Goal: Complete application form

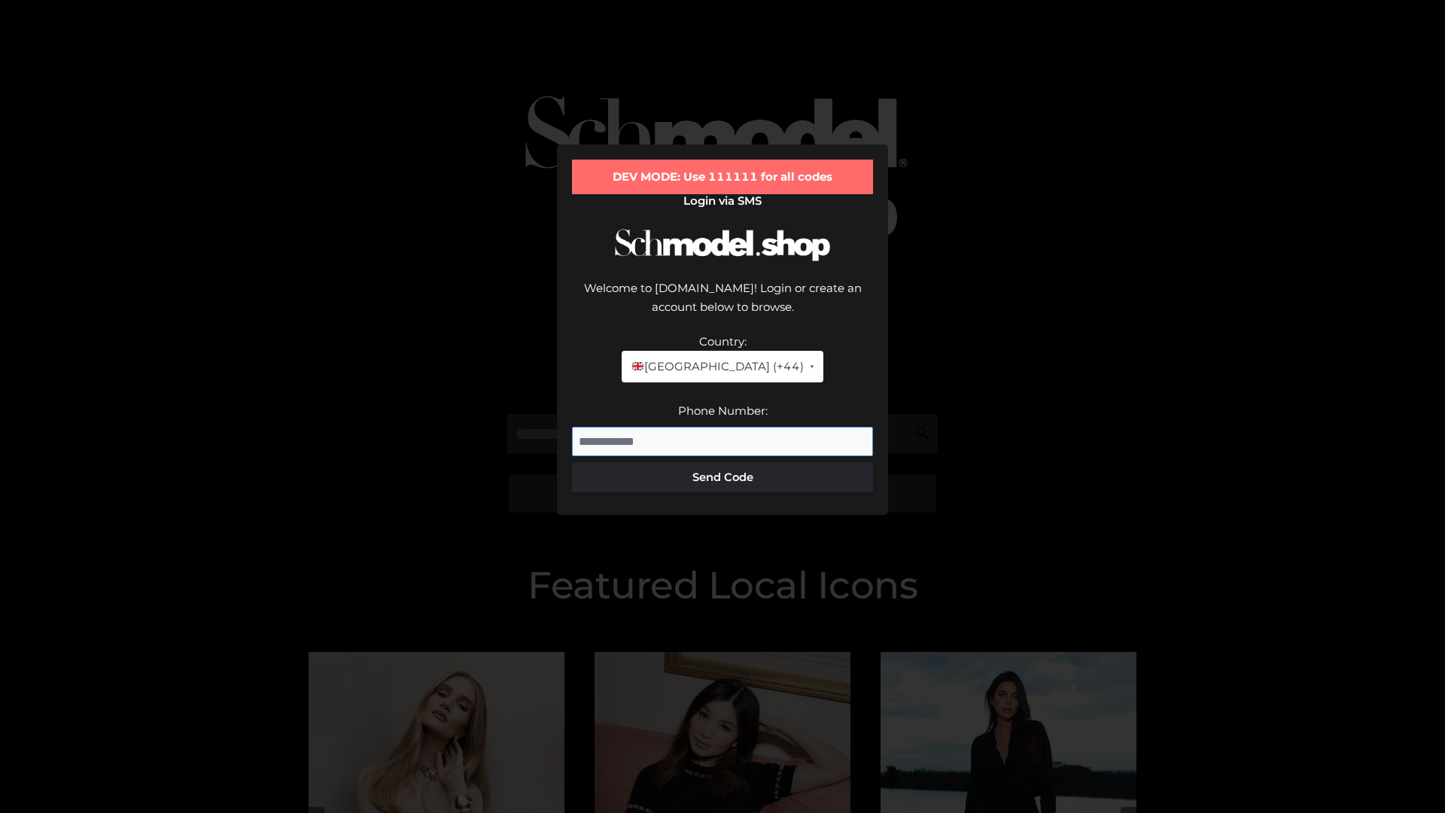
click at [722, 427] on input "Phone Number:" at bounding box center [722, 442] width 301 height 30
type input "**********"
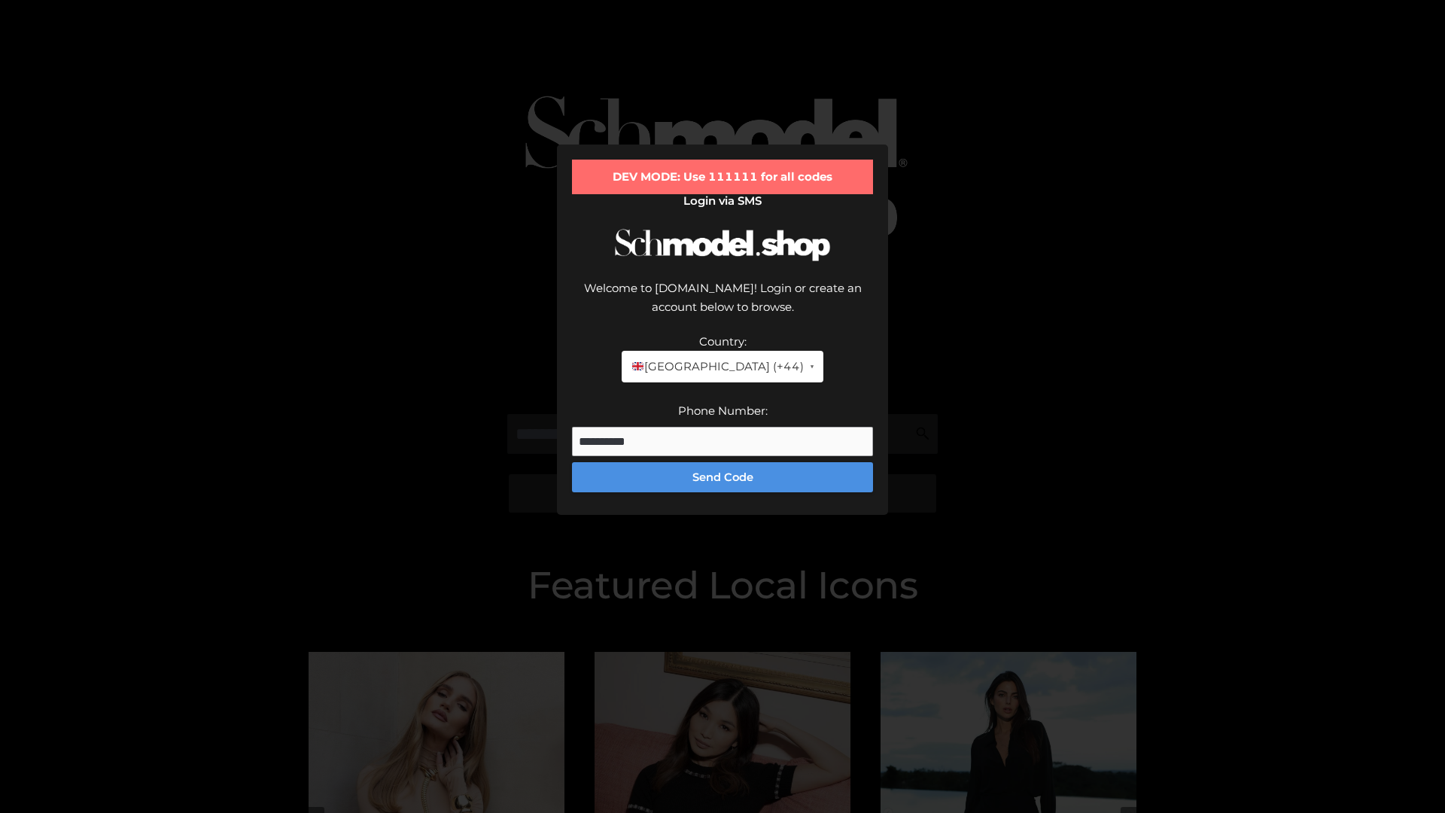
click at [722, 462] on button "Send Code" at bounding box center [722, 477] width 301 height 30
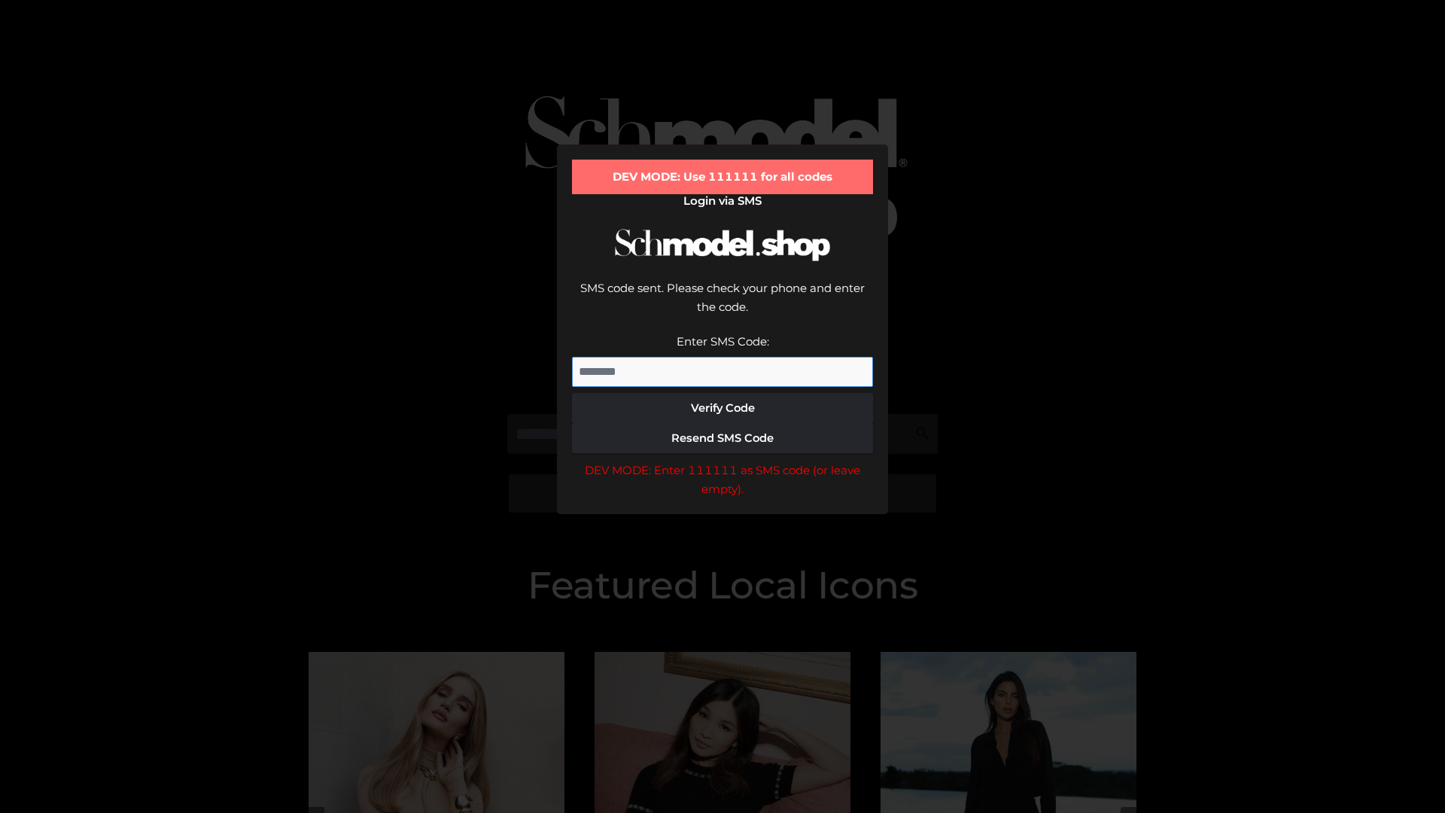
click at [722, 357] on input "Enter SMS Code:" at bounding box center [722, 372] width 301 height 30
type input "******"
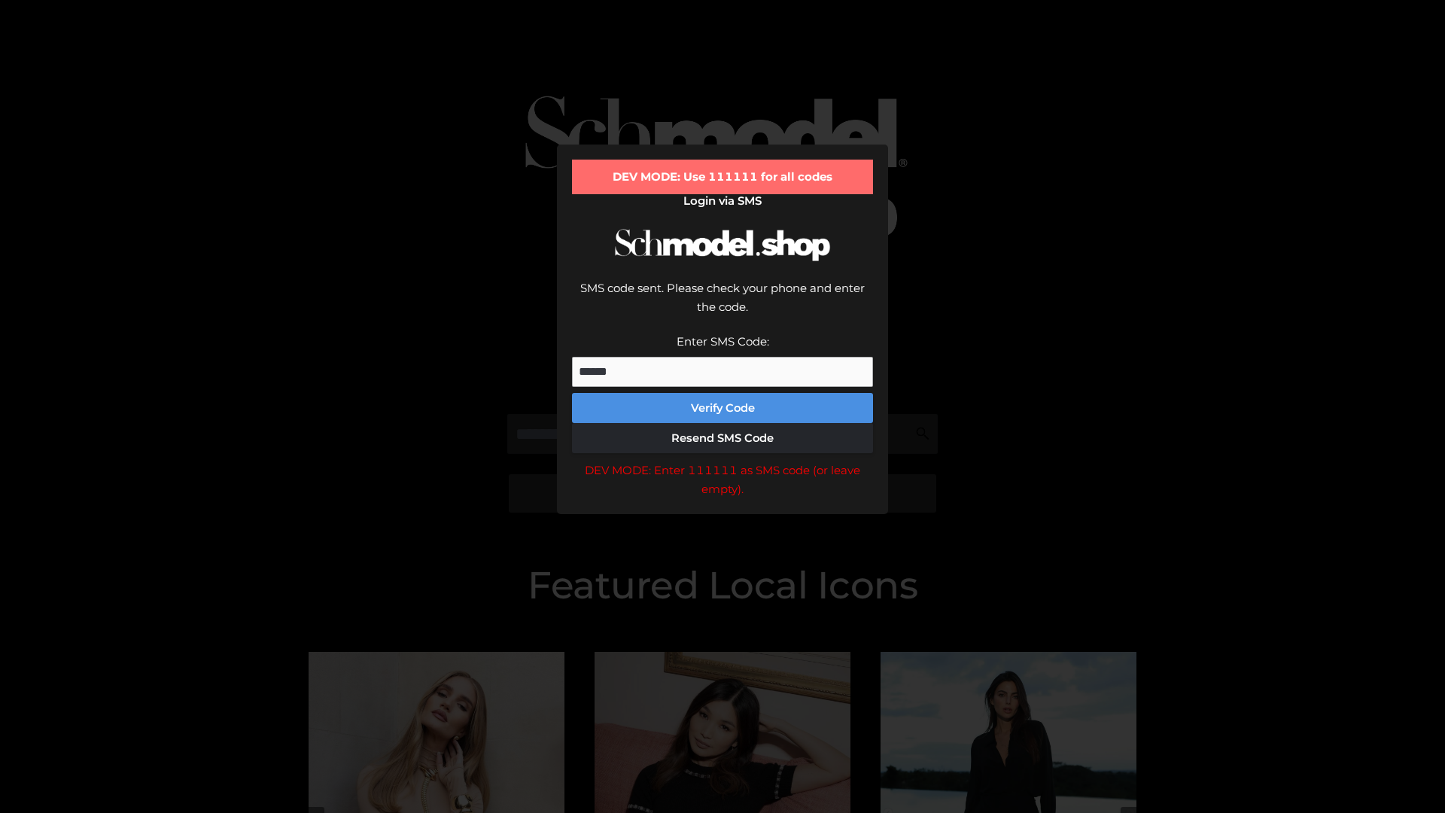
click at [722, 393] on button "Verify Code" at bounding box center [722, 408] width 301 height 30
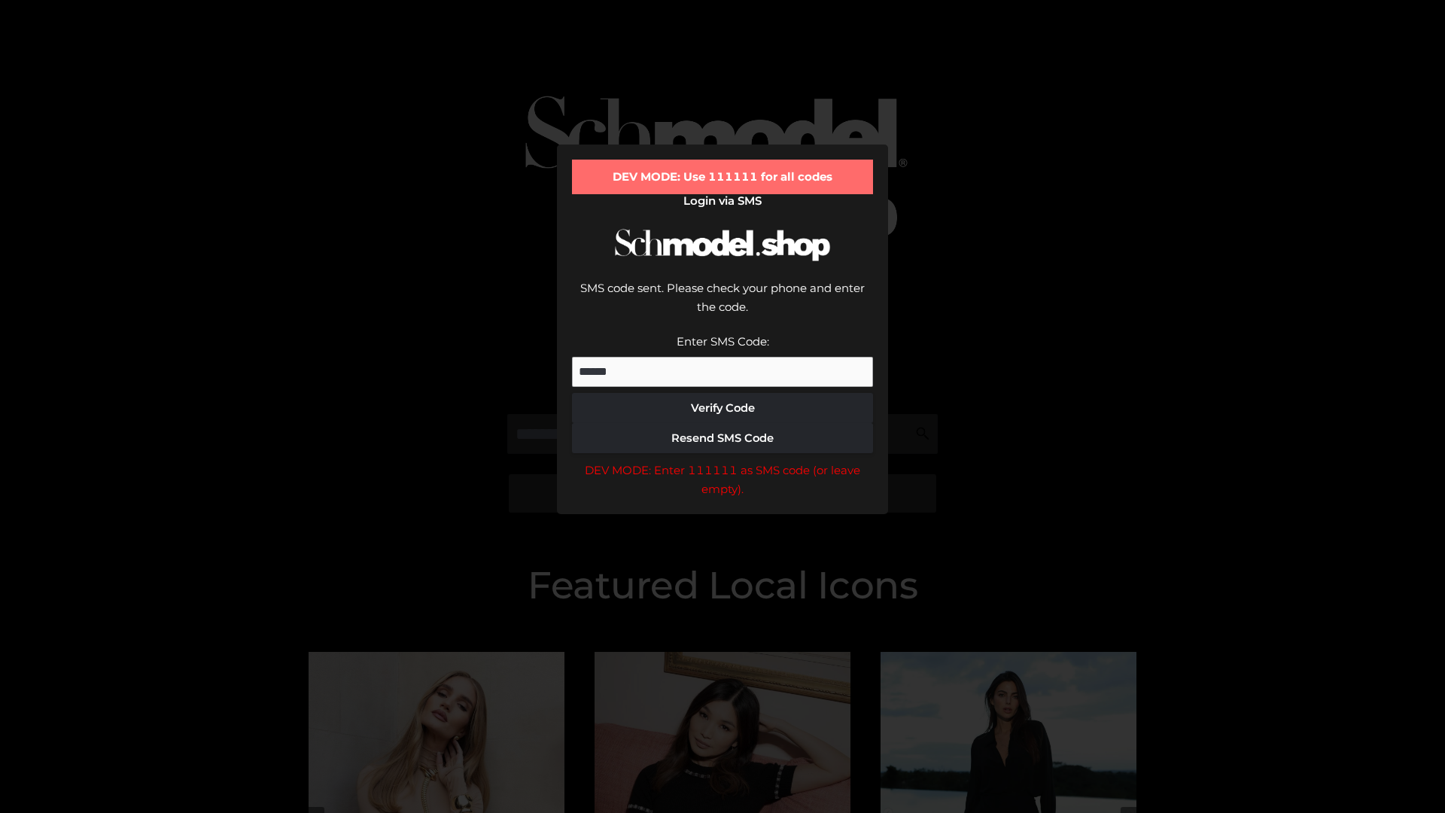
click at [722, 461] on div "DEV MODE: Enter 111111 as SMS code (or leave empty)." at bounding box center [722, 480] width 301 height 38
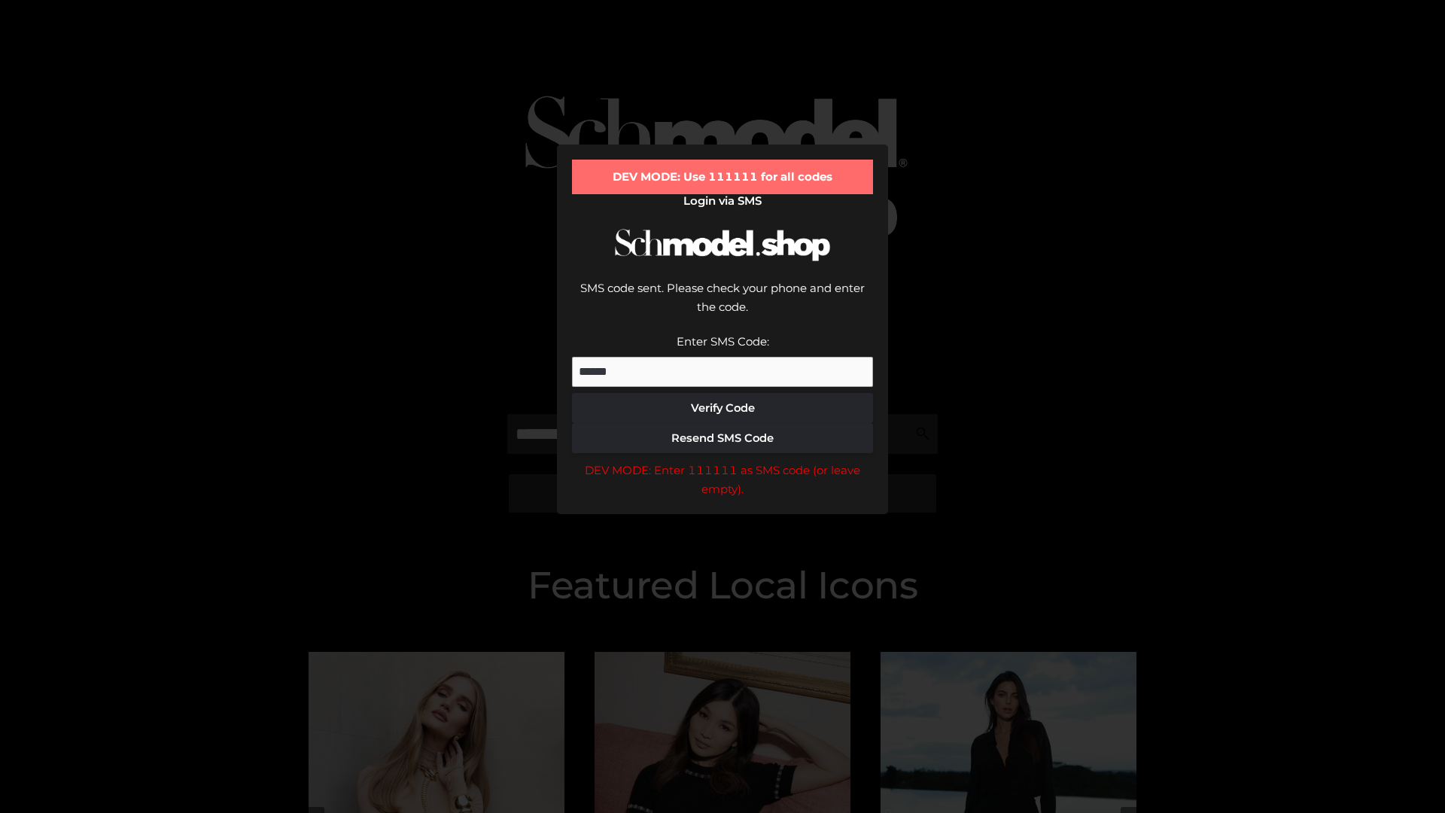
click at [722, 461] on div "DEV MODE: Enter 111111 as SMS code (or leave empty)." at bounding box center [722, 480] width 301 height 38
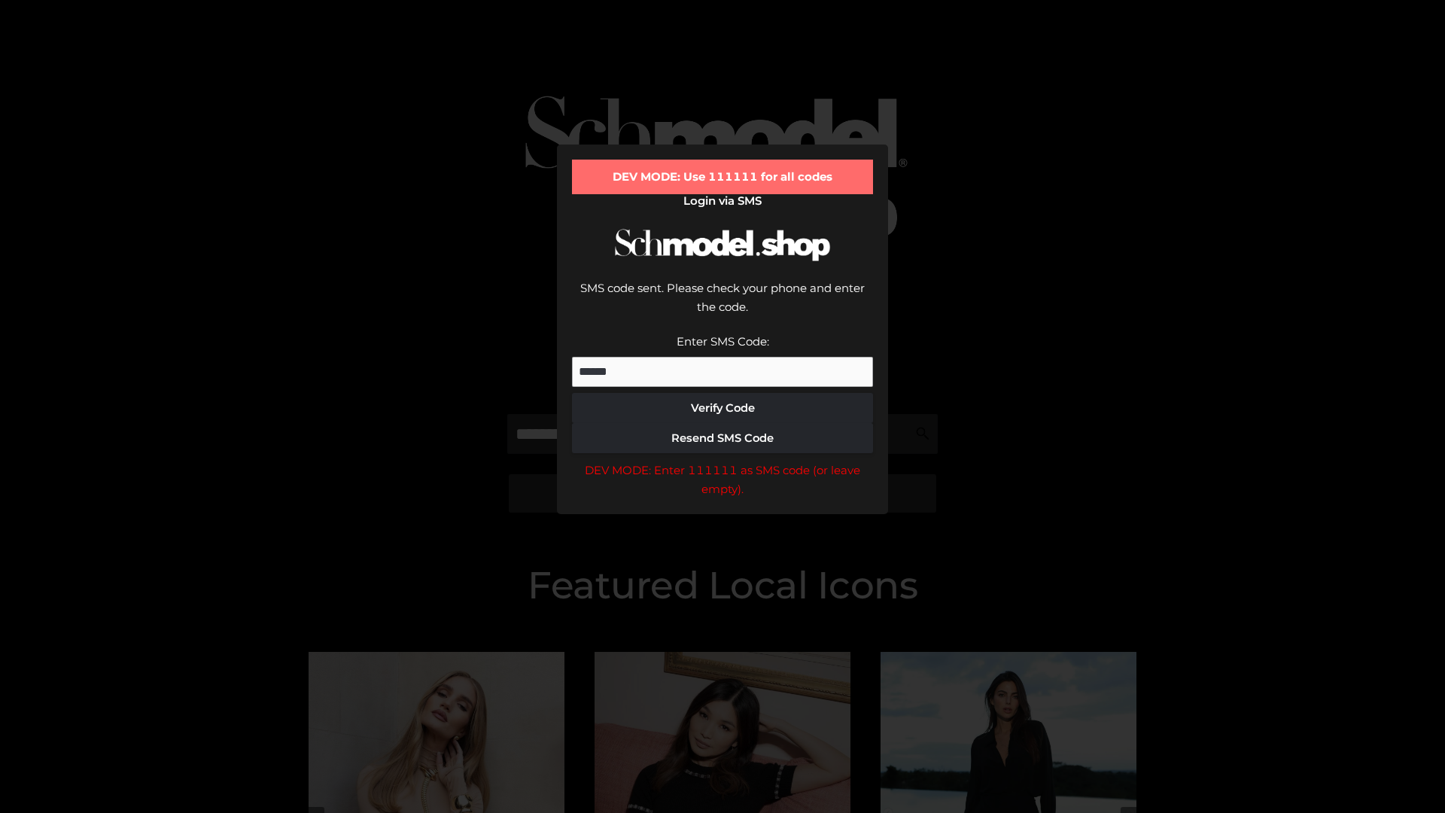
click at [722, 461] on div "DEV MODE: Enter 111111 as SMS code (or leave empty)." at bounding box center [722, 480] width 301 height 38
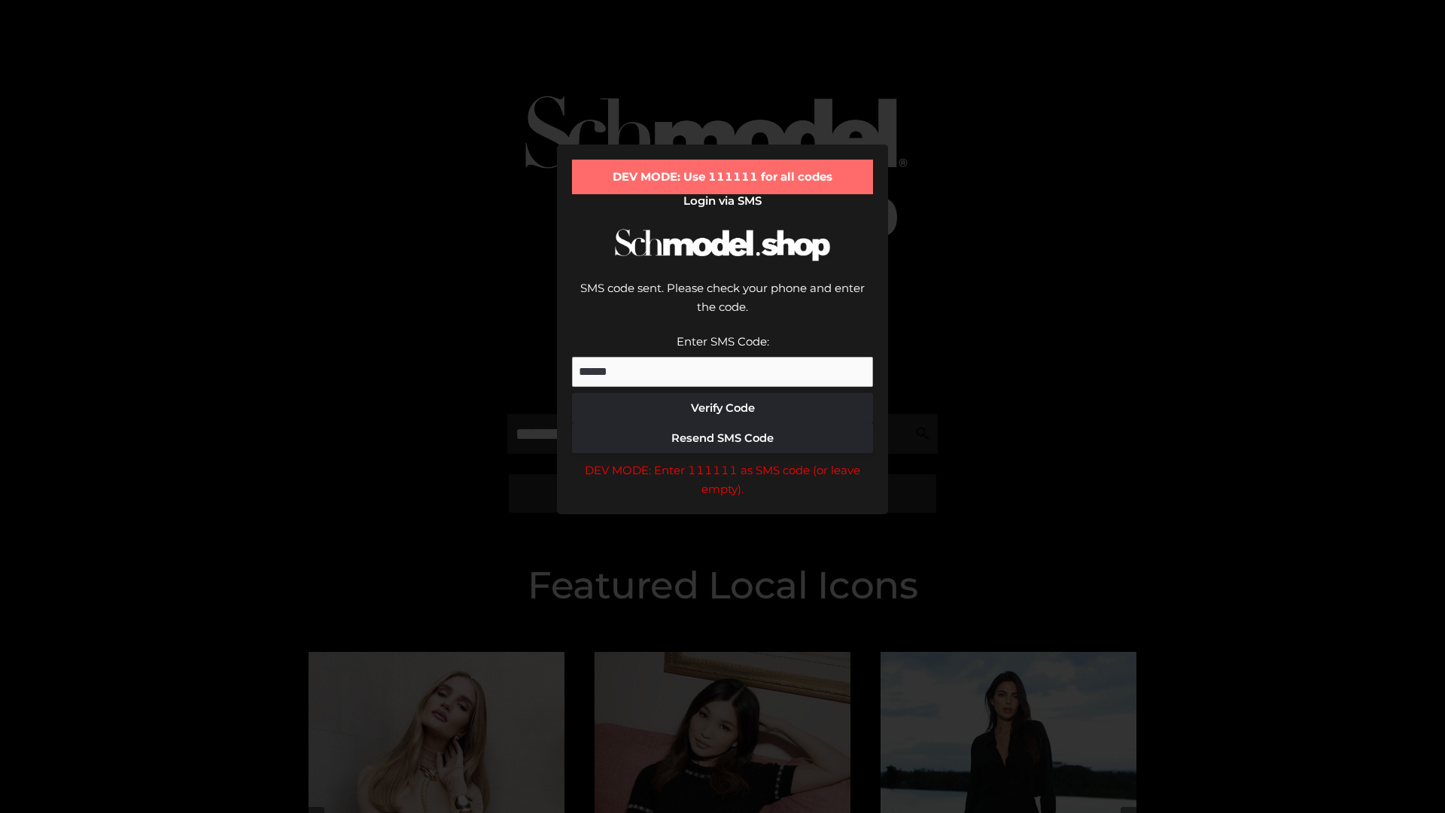
click at [722, 461] on div "DEV MODE: Enter 111111 as SMS code (or leave empty)." at bounding box center [722, 480] width 301 height 38
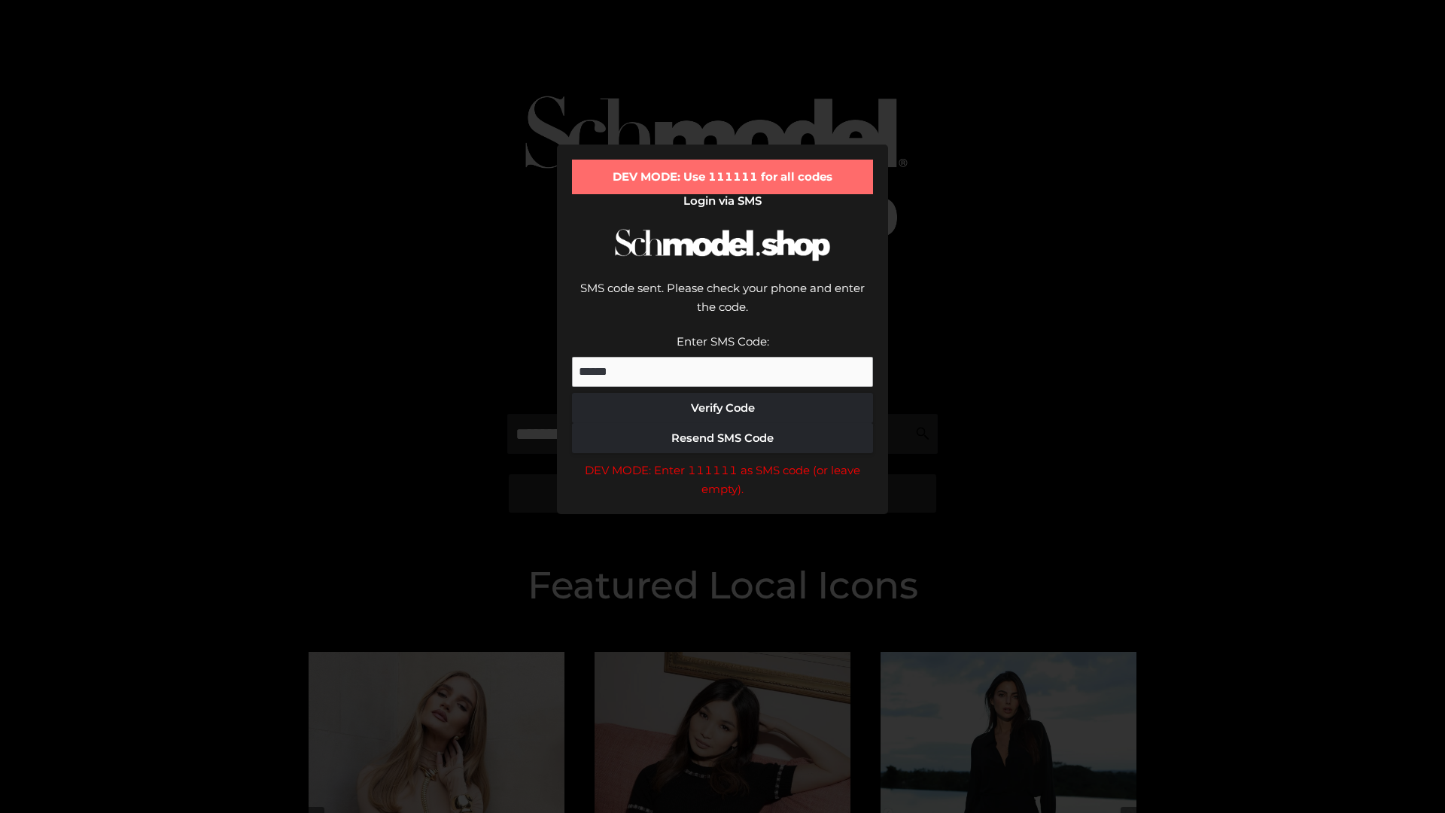
click at [722, 461] on div "DEV MODE: Enter 111111 as SMS code (or leave empty)." at bounding box center [722, 480] width 301 height 38
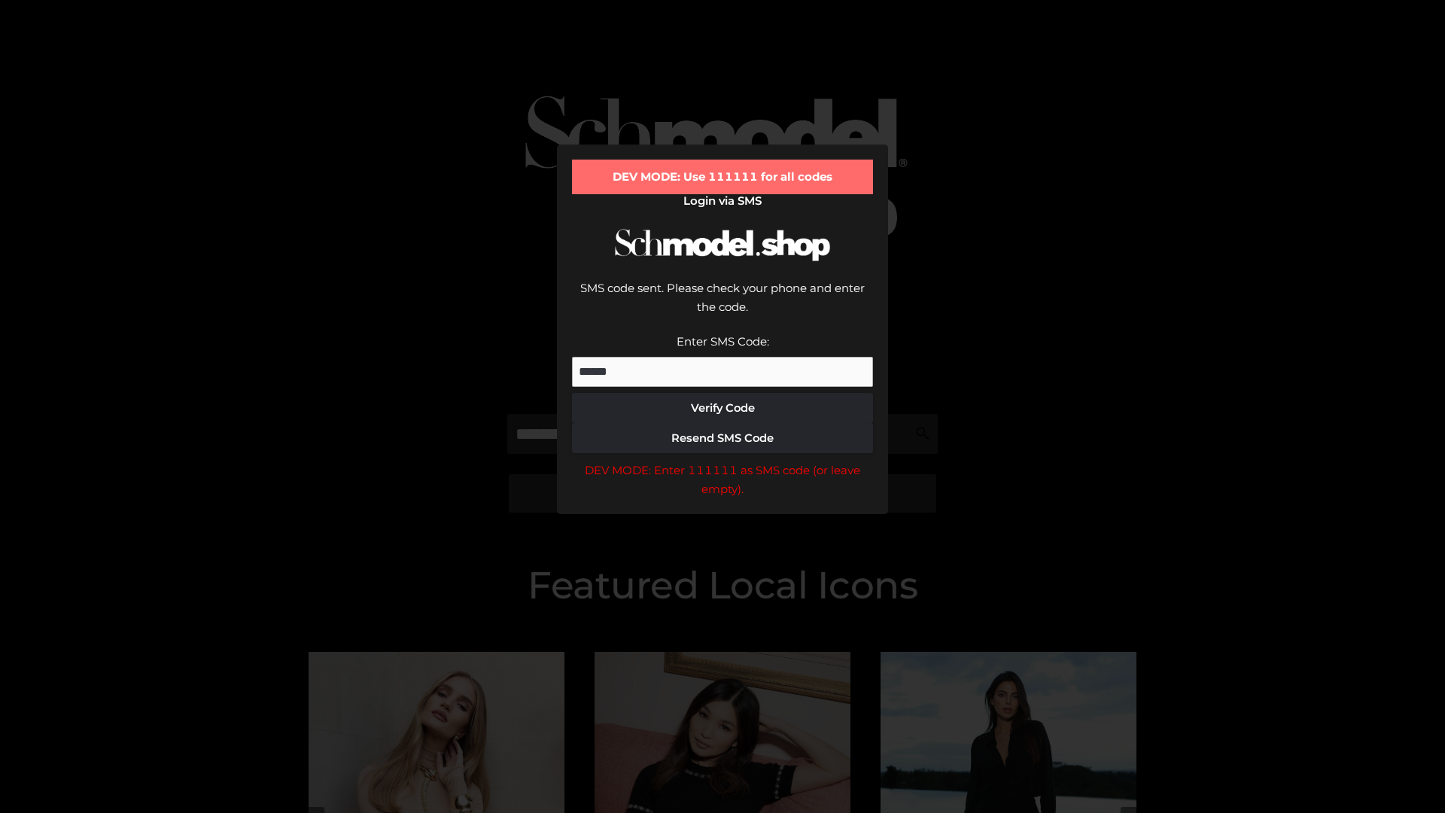
click at [722, 461] on div "DEV MODE: Enter 111111 as SMS code (or leave empty)." at bounding box center [722, 480] width 301 height 38
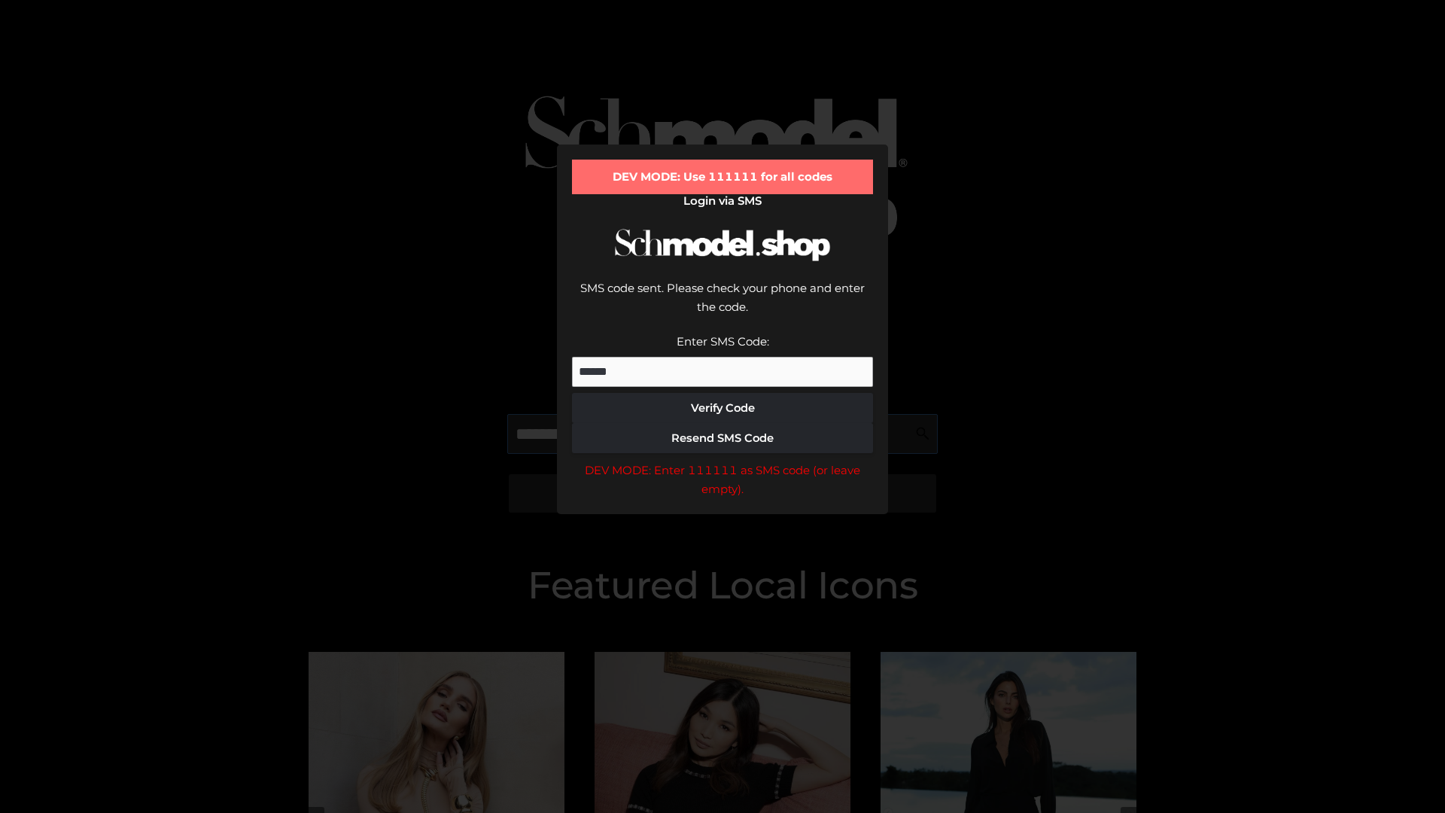
scroll to position [0, 78]
click at [722, 461] on div "DEV MODE: Enter 111111 as SMS code (or leave empty)." at bounding box center [722, 480] width 301 height 38
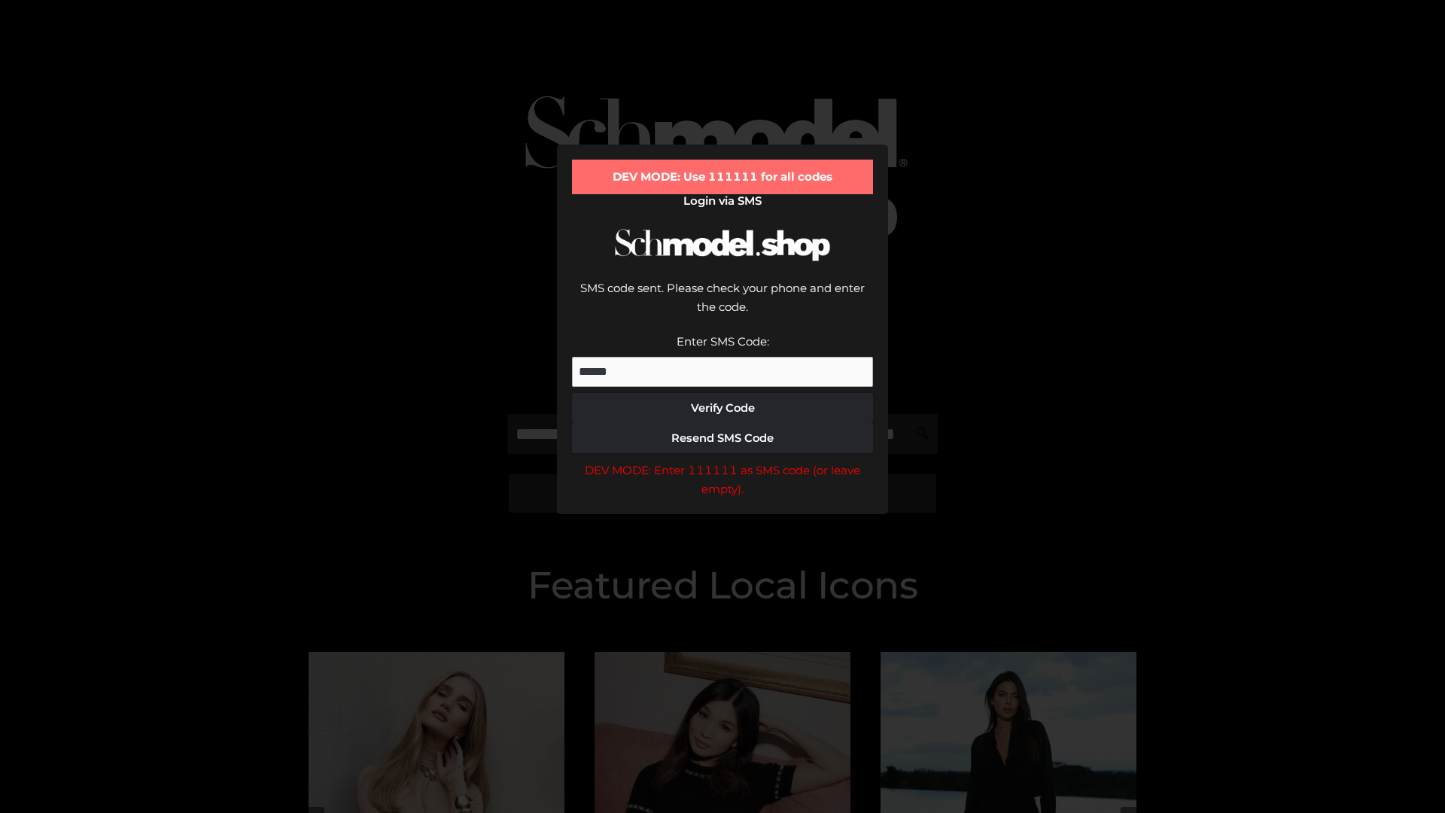
click at [722, 461] on div "DEV MODE: Enter 111111 as SMS code (or leave empty)." at bounding box center [722, 480] width 301 height 38
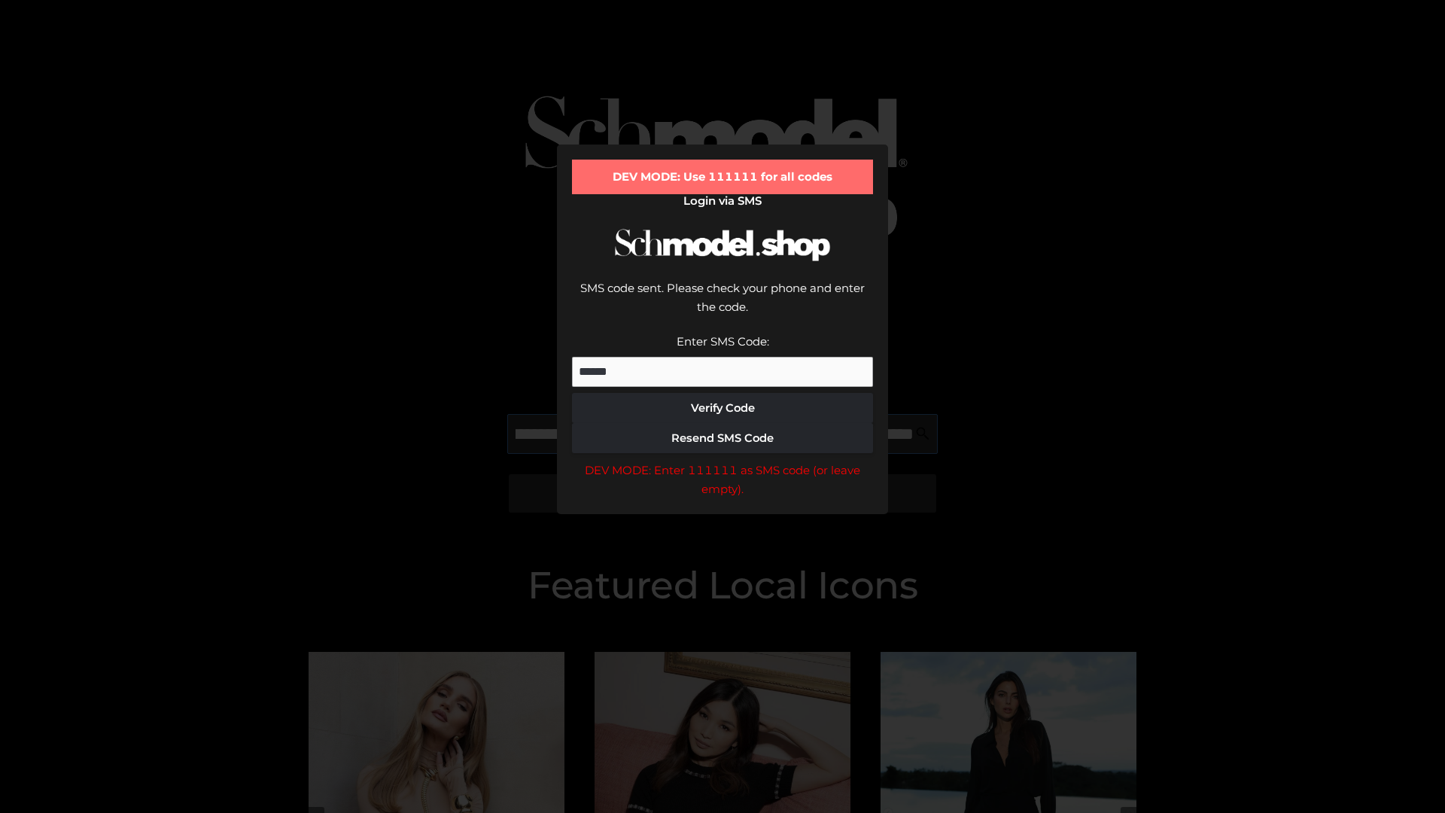
scroll to position [0, 164]
click at [722, 461] on div "DEV MODE: Enter 111111 as SMS code (or leave empty)." at bounding box center [722, 480] width 301 height 38
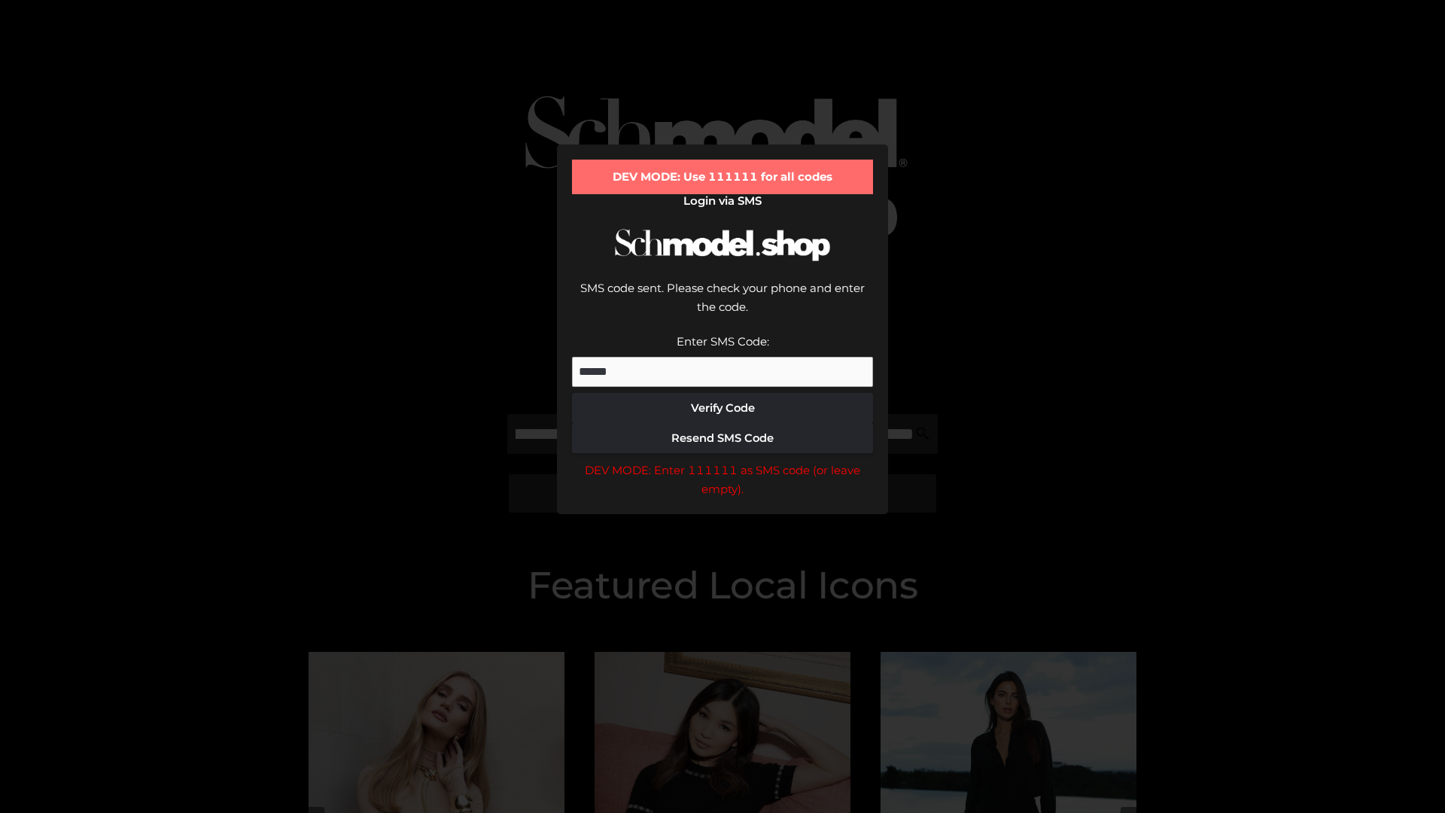
click at [722, 461] on div "DEV MODE: Enter 111111 as SMS code (or leave empty)." at bounding box center [722, 480] width 301 height 38
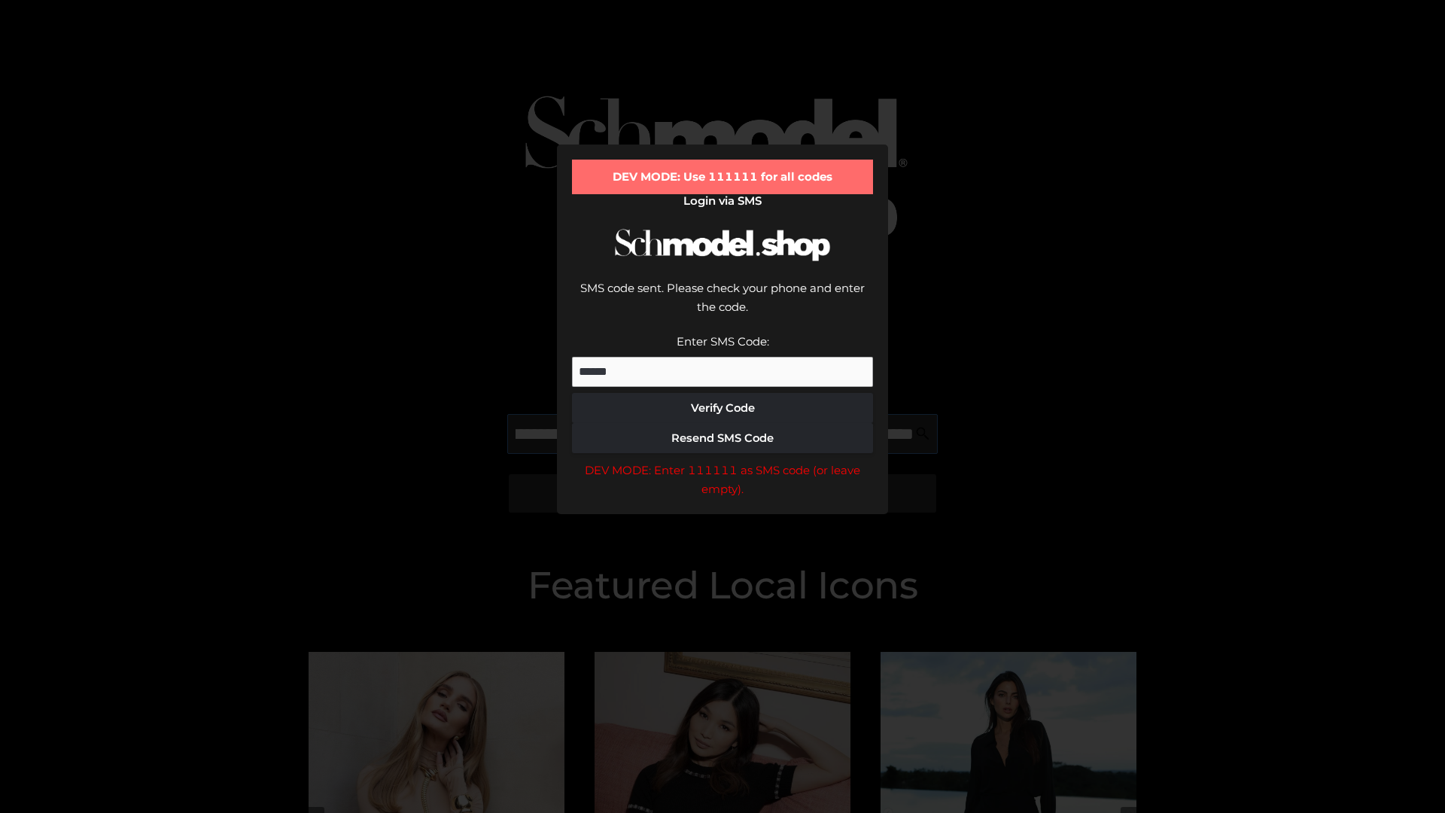
scroll to position [0, 255]
click at [722, 461] on div "DEV MODE: Enter 111111 as SMS code (or leave empty)." at bounding box center [722, 480] width 301 height 38
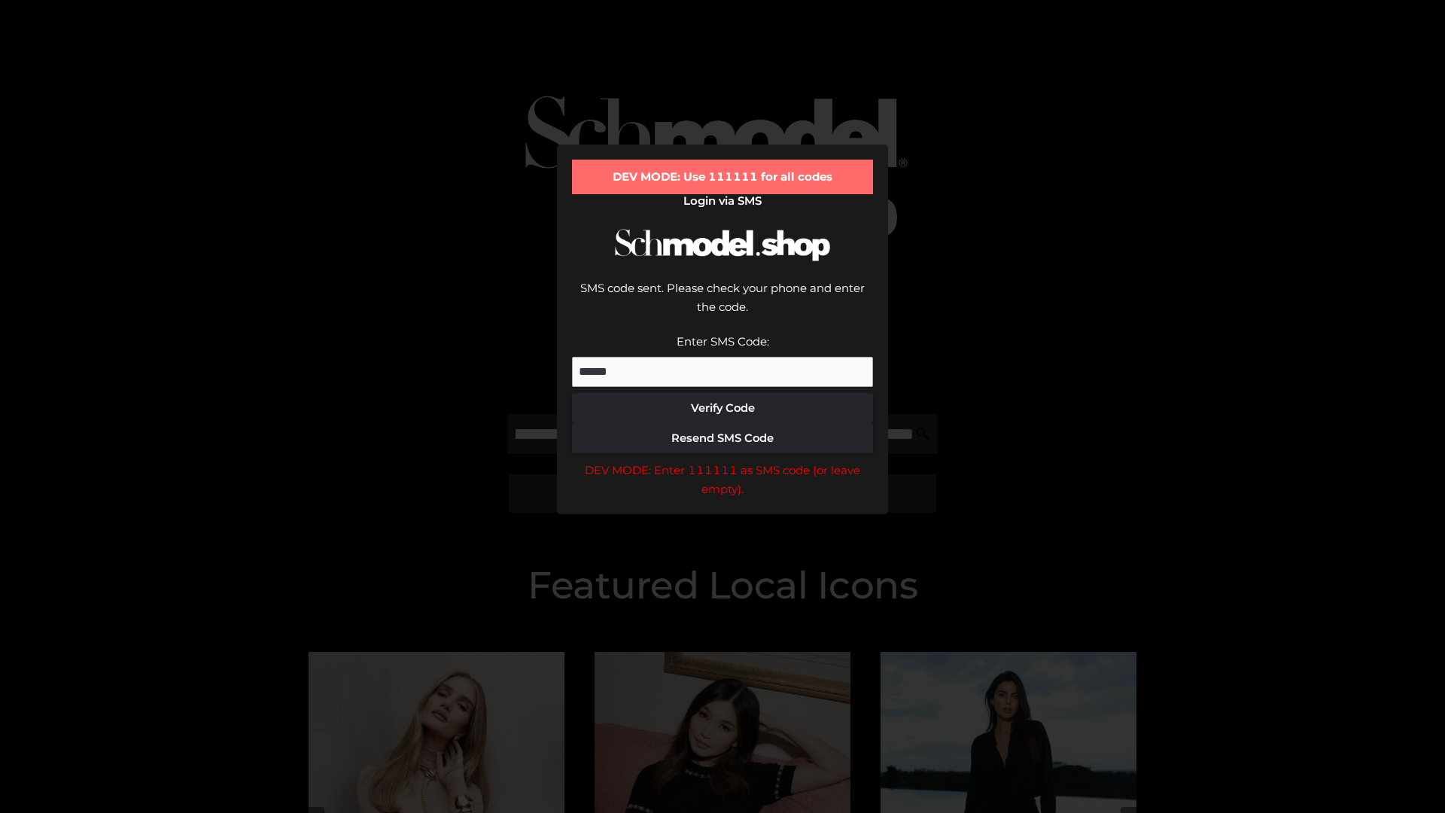
click at [722, 461] on div "DEV MODE: Enter 111111 as SMS code (or leave empty)." at bounding box center [722, 480] width 301 height 38
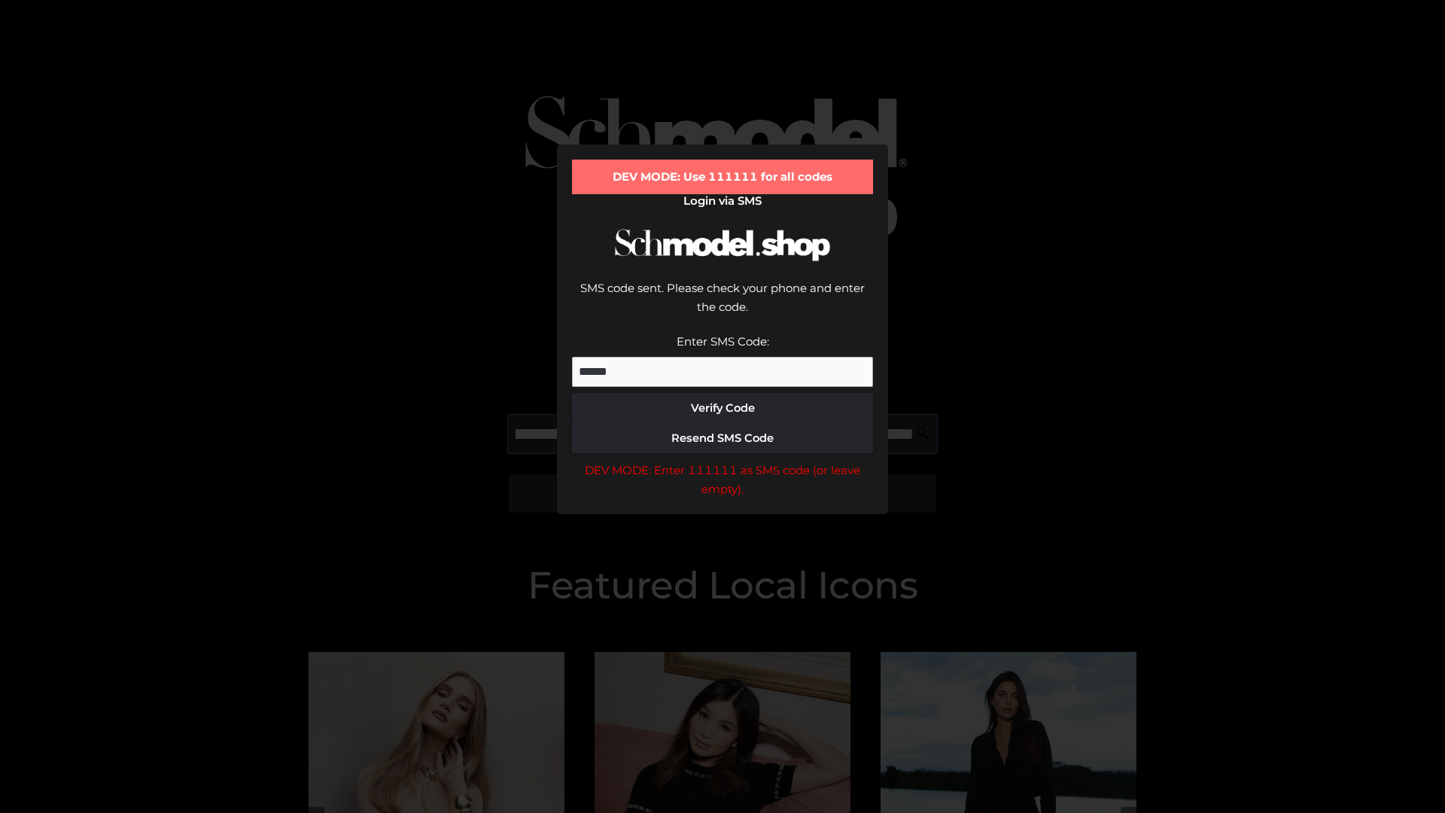
scroll to position [0, 350]
click at [722, 461] on div "DEV MODE: Enter 111111 as SMS code (or leave empty)." at bounding box center [722, 480] width 301 height 38
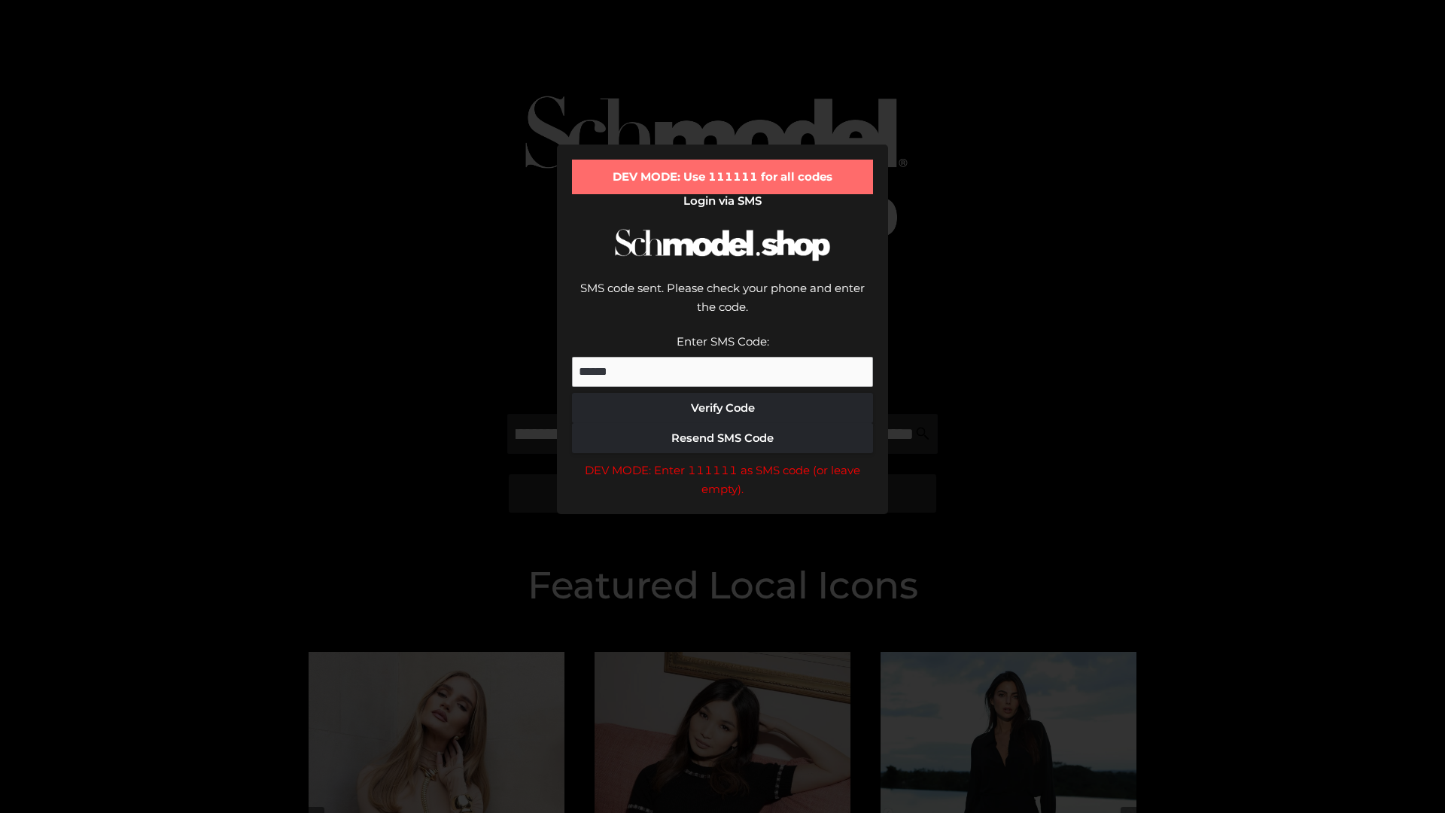
click at [722, 461] on div "DEV MODE: Enter 111111 as SMS code (or leave empty)." at bounding box center [722, 480] width 301 height 38
type input "**********"
